Goal: Answer question/provide support

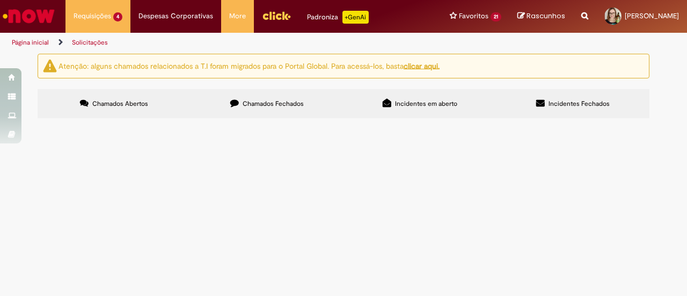
click at [0, 0] on span "Olá Gostaria de saber e o Wycthor pode ser enquadrado como PCD. Obrigada" at bounding box center [0, 0] width 0 height 0
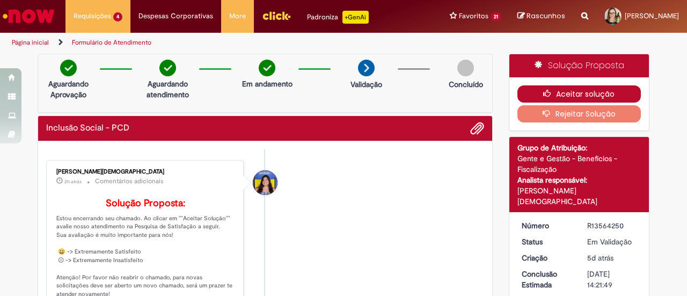
click at [603, 88] on button "Aceitar solução" at bounding box center [580, 93] width 124 height 17
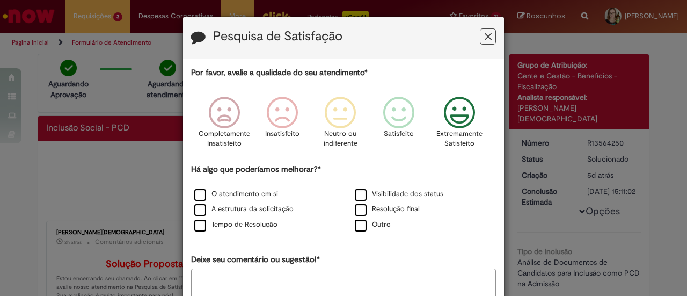
click at [483, 99] on div "Extremamente Satisfeito" at bounding box center [460, 126] width 61 height 74
drag, startPoint x: 354, startPoint y: 227, endPoint x: 360, endPoint y: 224, distance: 6.5
click at [360, 224] on label "Outro" at bounding box center [373, 225] width 36 height 10
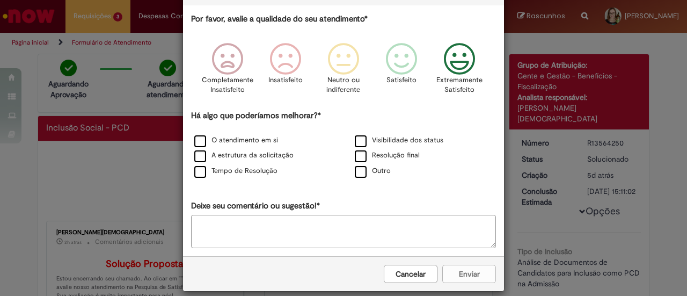
click at [357, 226] on textarea "Deixe seu comentário ou sugestão!*" at bounding box center [343, 231] width 305 height 33
type textarea "**"
click at [470, 265] on button "Enviar" at bounding box center [469, 274] width 54 height 18
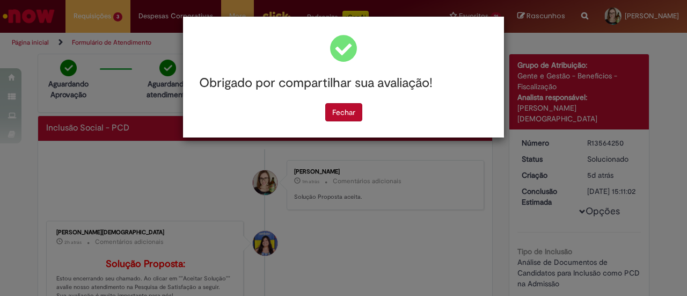
scroll to position [0, 0]
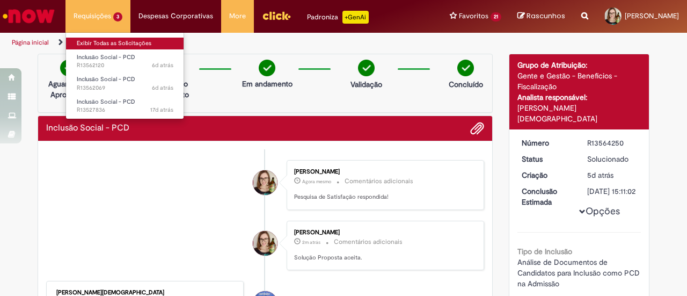
click at [112, 39] on link "Exibir Todas as Solicitações" at bounding box center [125, 44] width 118 height 12
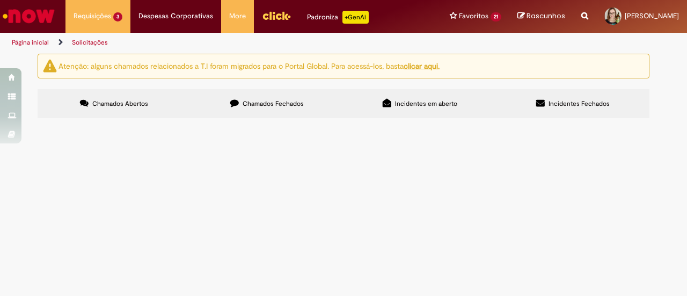
click at [0, 0] on span "Olá Gostaria de saber se [PERSON_NAME] pode ser enquadrado como PCD, obrigada" at bounding box center [0, 0] width 0 height 0
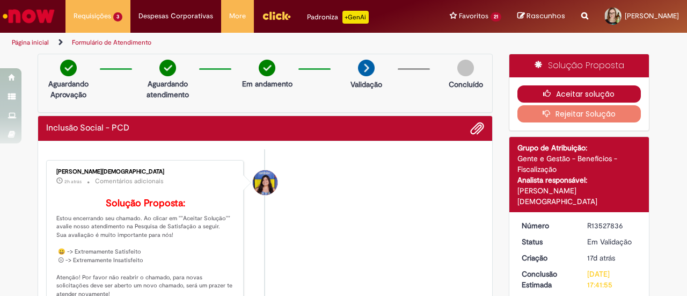
click at [554, 88] on button "Aceitar solução" at bounding box center [580, 93] width 124 height 17
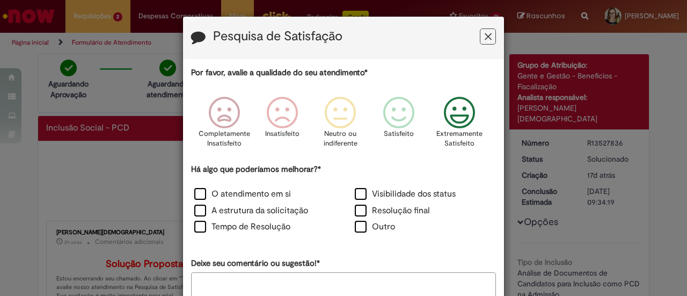
click at [474, 105] on icon "Feedback" at bounding box center [460, 113] width 40 height 32
click at [383, 224] on label "Outro" at bounding box center [375, 227] width 40 height 12
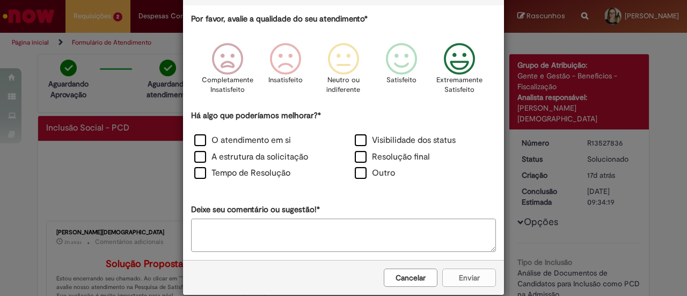
click at [372, 229] on textarea "Deixe seu comentário ou sugestão!*" at bounding box center [343, 235] width 305 height 33
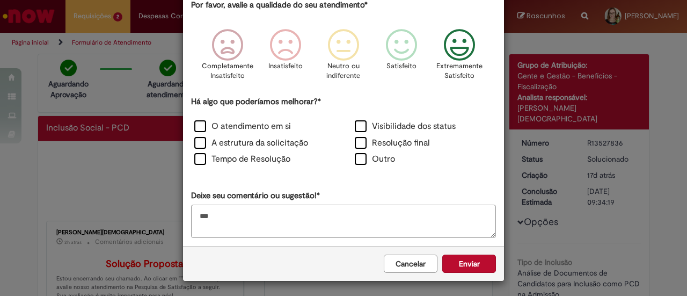
type textarea "**"
click at [480, 253] on div "Cancelar Enviar" at bounding box center [343, 263] width 321 height 35
click at [479, 254] on button "Enviar" at bounding box center [469, 263] width 54 height 18
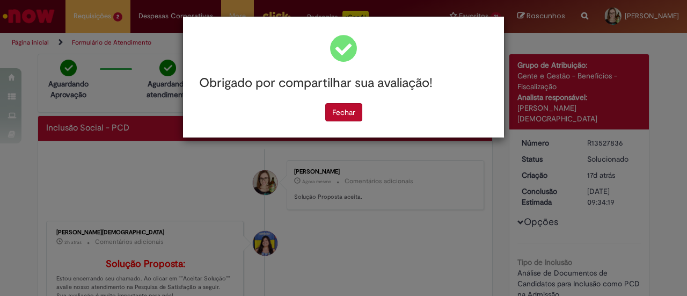
scroll to position [0, 0]
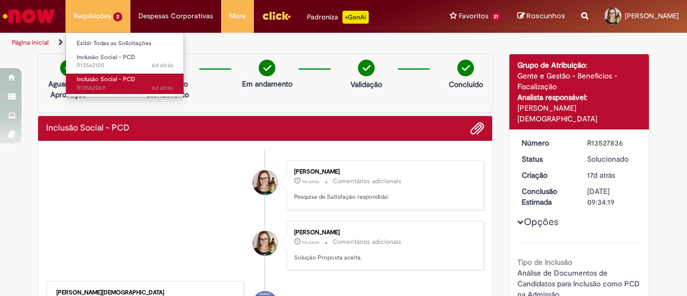
click at [100, 94] on ul "Exibir Todas as Solicitações Inclusão Social - PCD 6d atrás 6 dias atrás R13562…" at bounding box center [125, 64] width 119 height 65
click at [100, 83] on link "Inclusão Social - PCD 6d atrás 6 dias atrás R13562069" at bounding box center [125, 84] width 118 height 20
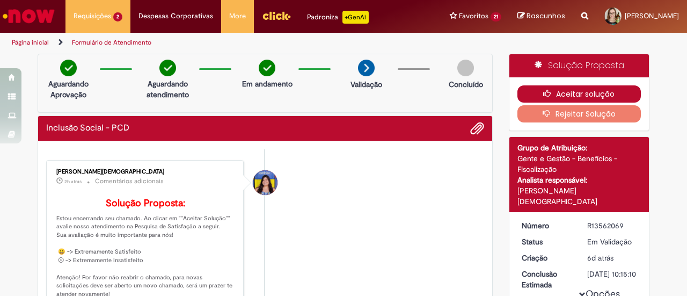
click at [563, 92] on button "Aceitar solução" at bounding box center [580, 93] width 124 height 17
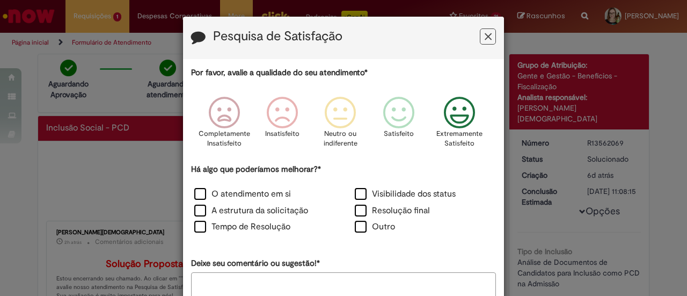
click at [444, 117] on icon "Feedback" at bounding box center [460, 113] width 40 height 32
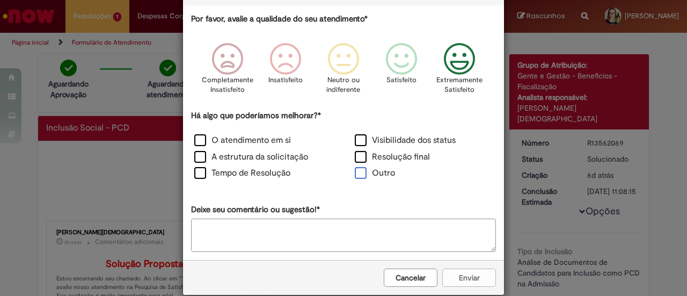
click at [376, 179] on label "Outro" at bounding box center [375, 173] width 40 height 12
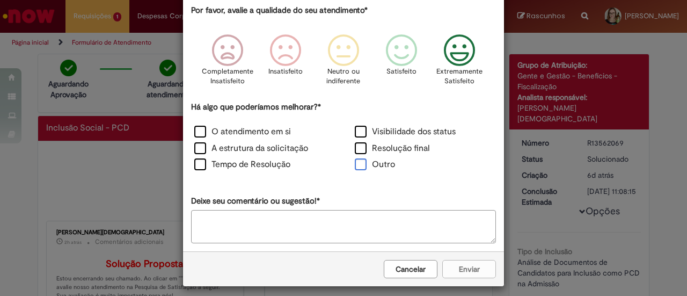
scroll to position [68, 0]
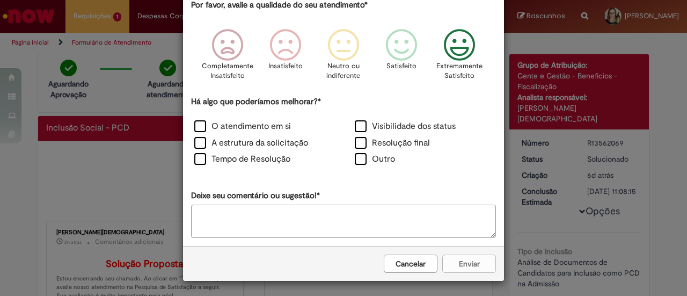
click at [361, 219] on textarea "Deixe seu comentário ou sugestão!*" at bounding box center [343, 221] width 305 height 33
type textarea "*"
type textarea "**"
click at [453, 266] on button "Enviar" at bounding box center [469, 263] width 54 height 18
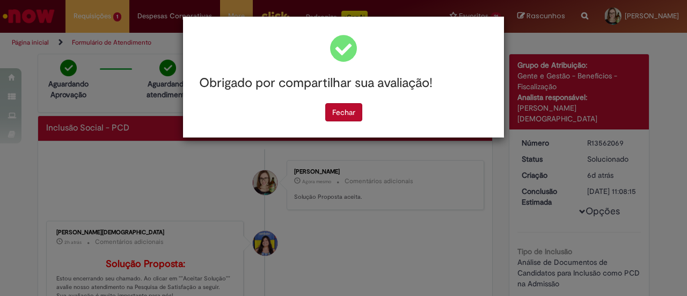
scroll to position [0, 0]
click at [340, 115] on button "Fechar" at bounding box center [343, 112] width 37 height 18
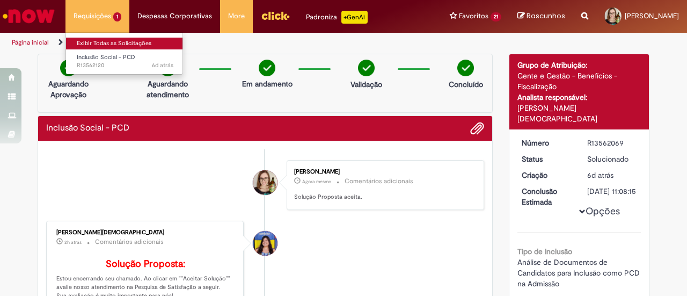
click at [97, 40] on link "Exibir Todas as Solicitações" at bounding box center [125, 44] width 118 height 12
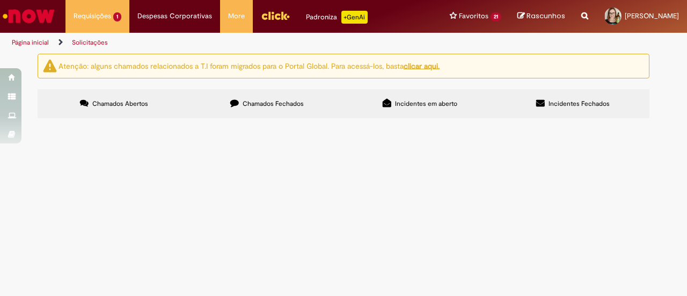
click at [263, 18] on img "Menu Cabeçalho" at bounding box center [275, 16] width 29 height 16
